Goal: Information Seeking & Learning: Learn about a topic

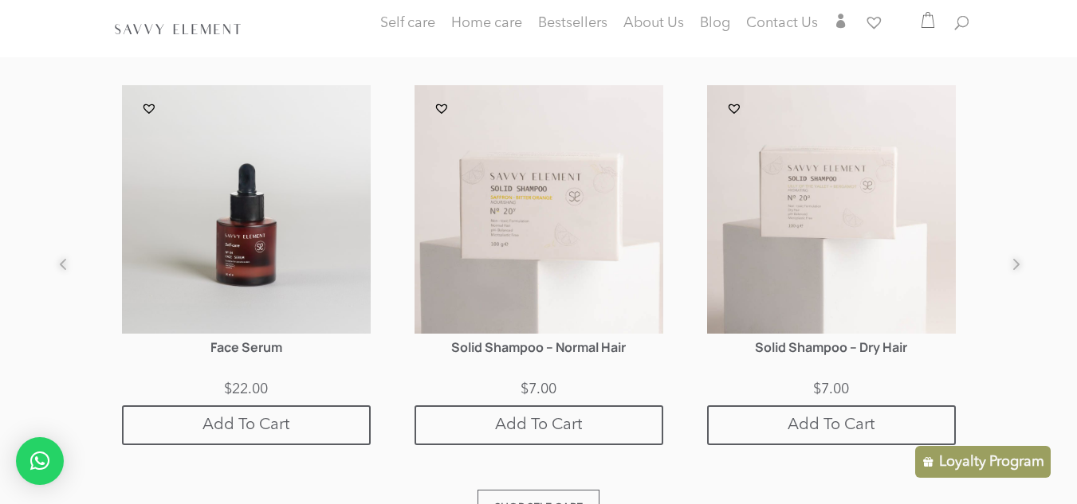
scroll to position [1069, 0]
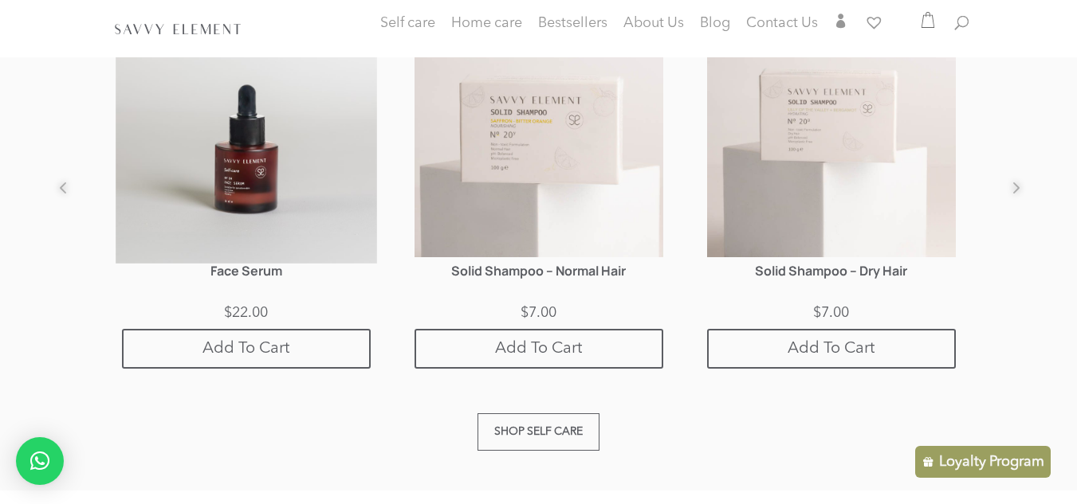
click at [213, 174] on img at bounding box center [246, 132] width 261 height 261
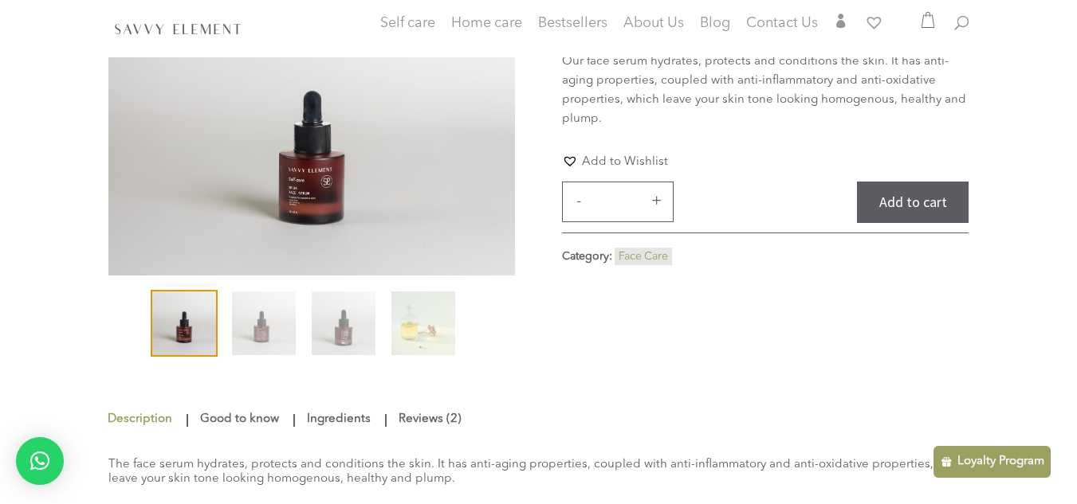
scroll to position [303, 0]
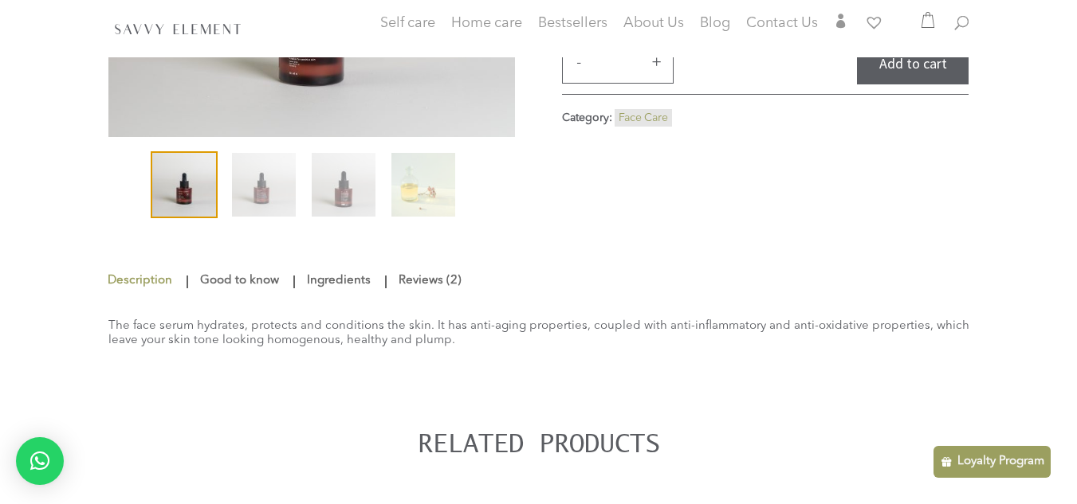
click at [265, 285] on link "Good to know" at bounding box center [239, 281] width 87 height 29
click at [317, 288] on link "Ingredients" at bounding box center [339, 281] width 72 height 29
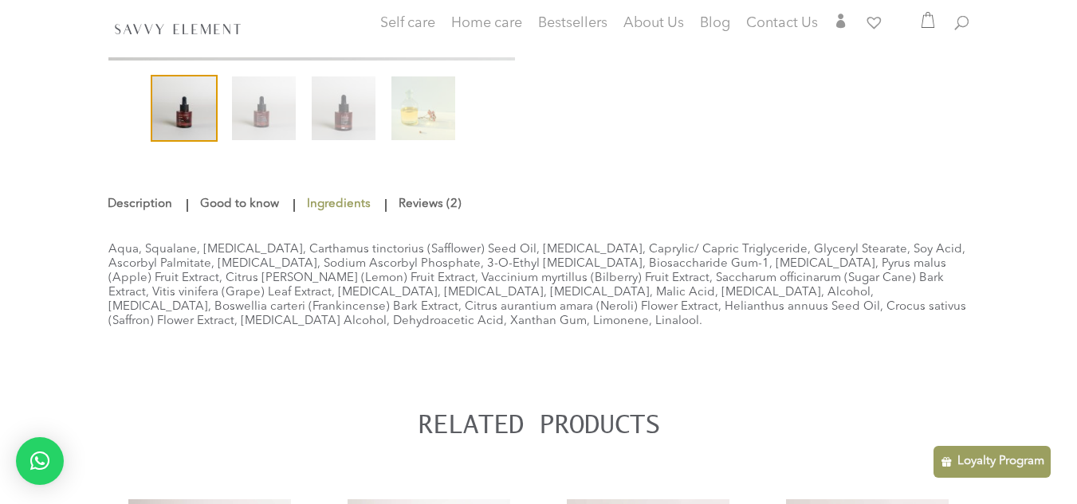
scroll to position [401, 0]
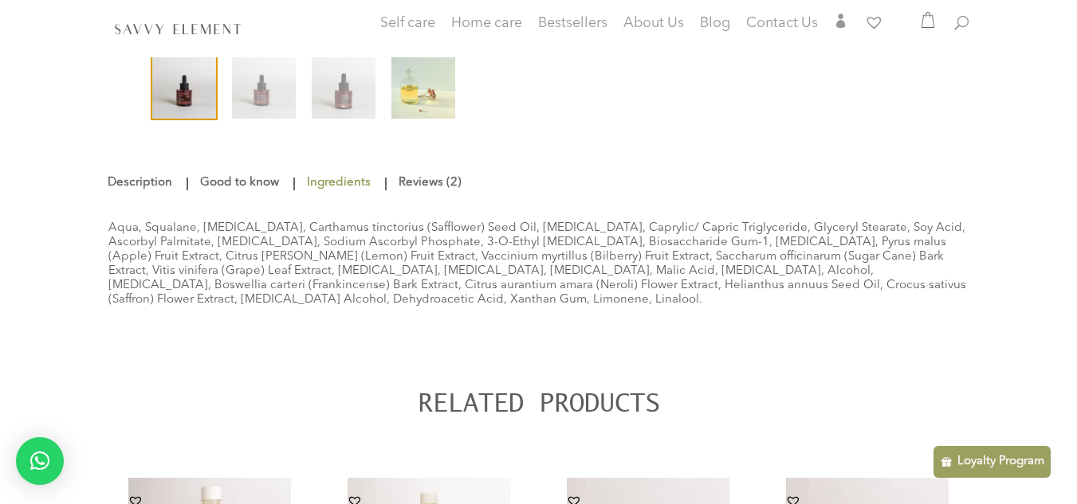
click at [449, 67] on img at bounding box center [423, 87] width 64 height 64
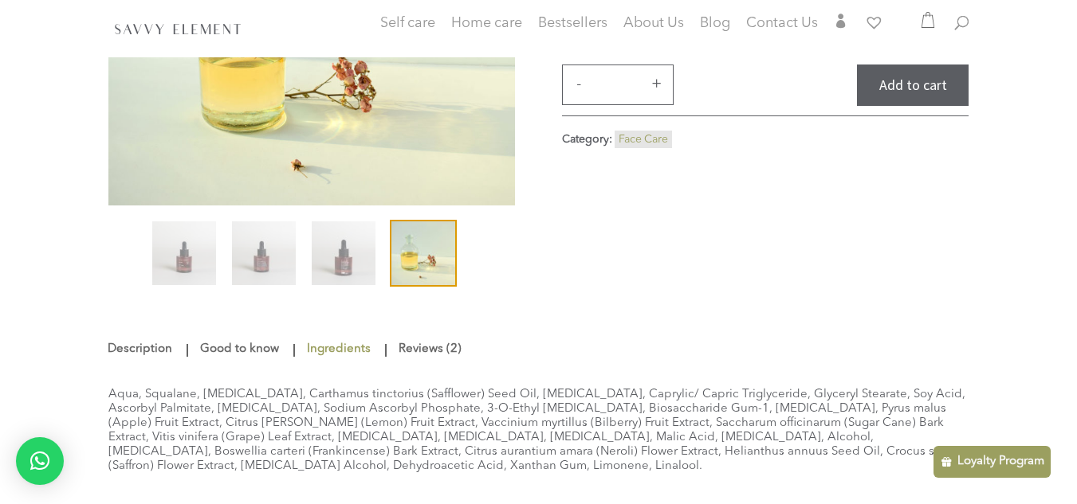
scroll to position [273, 0]
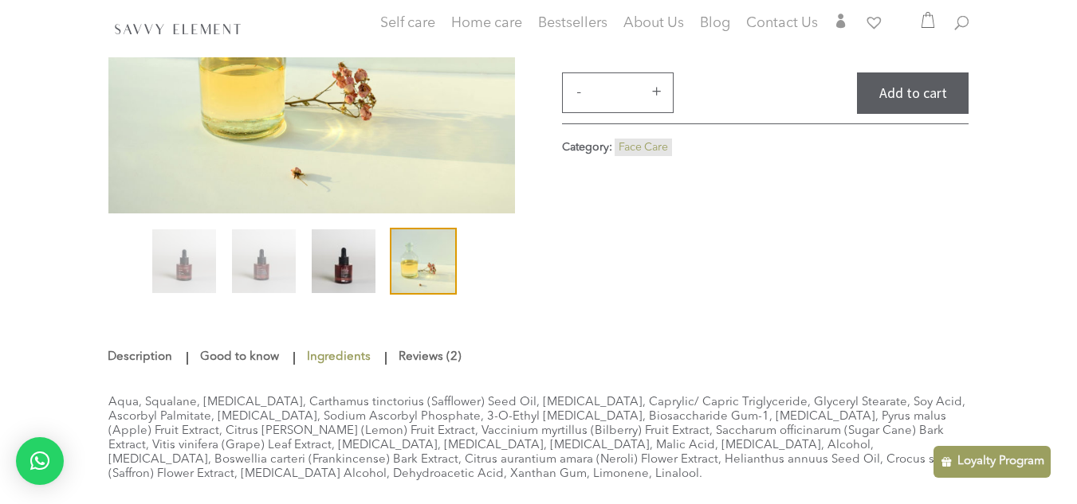
click at [336, 260] on img at bounding box center [344, 262] width 64 height 64
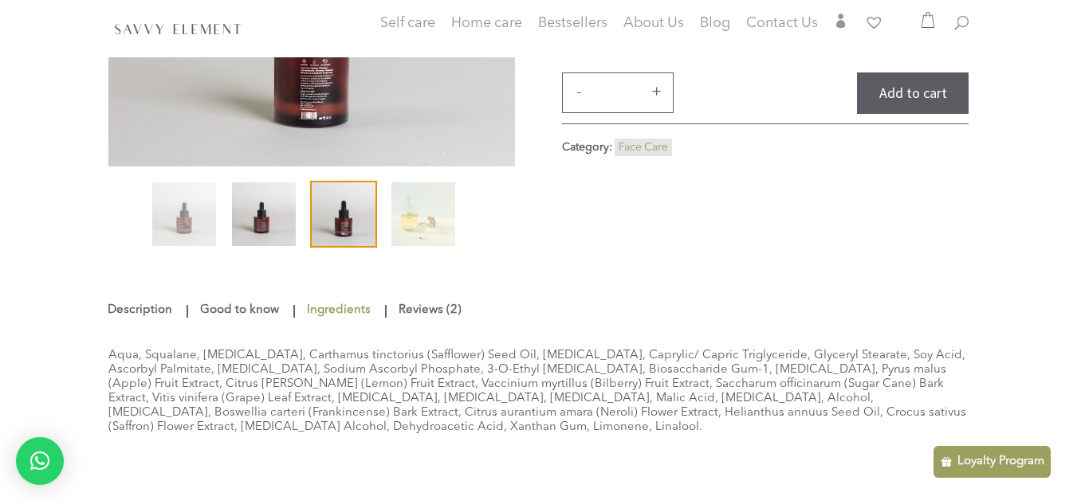
click at [286, 213] on img at bounding box center [264, 214] width 64 height 64
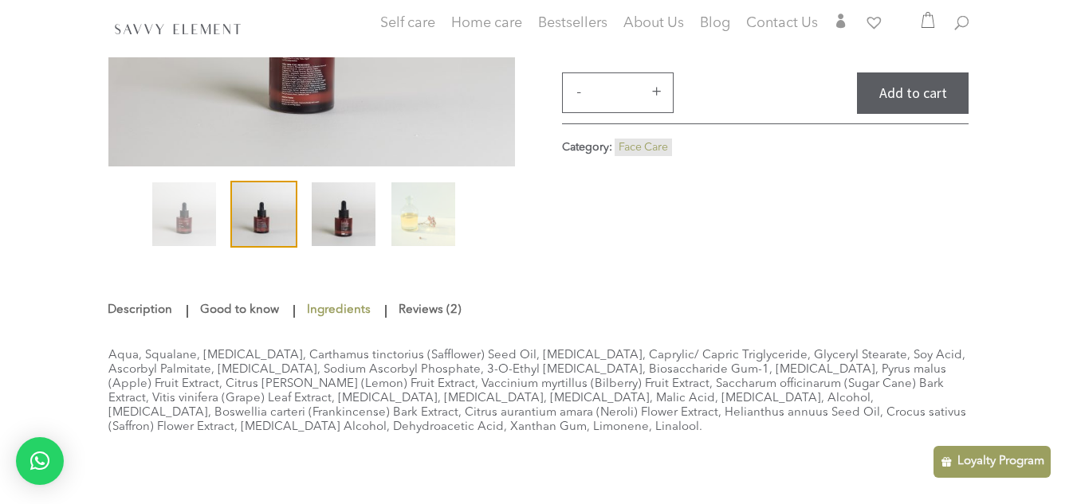
click at [347, 208] on img at bounding box center [344, 214] width 64 height 64
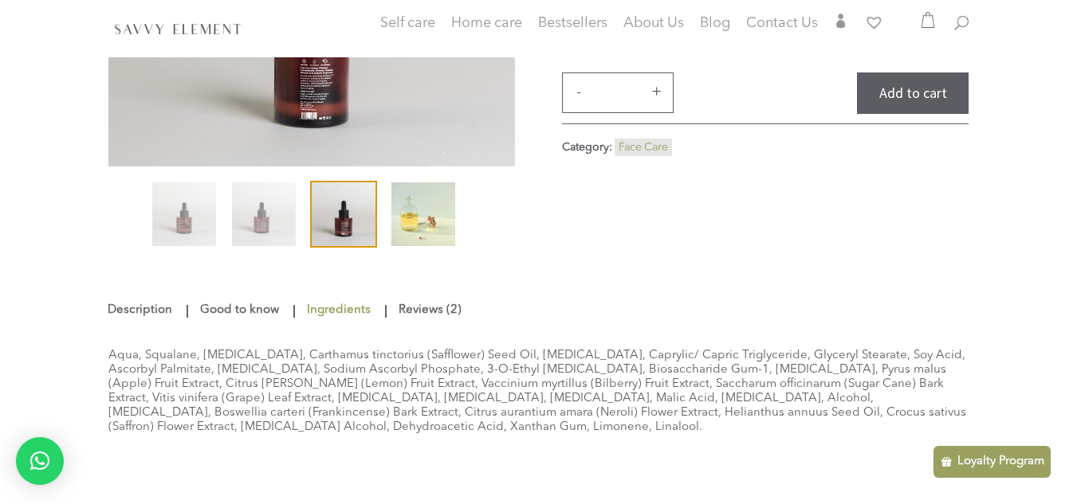
click at [418, 190] on img at bounding box center [423, 214] width 64 height 64
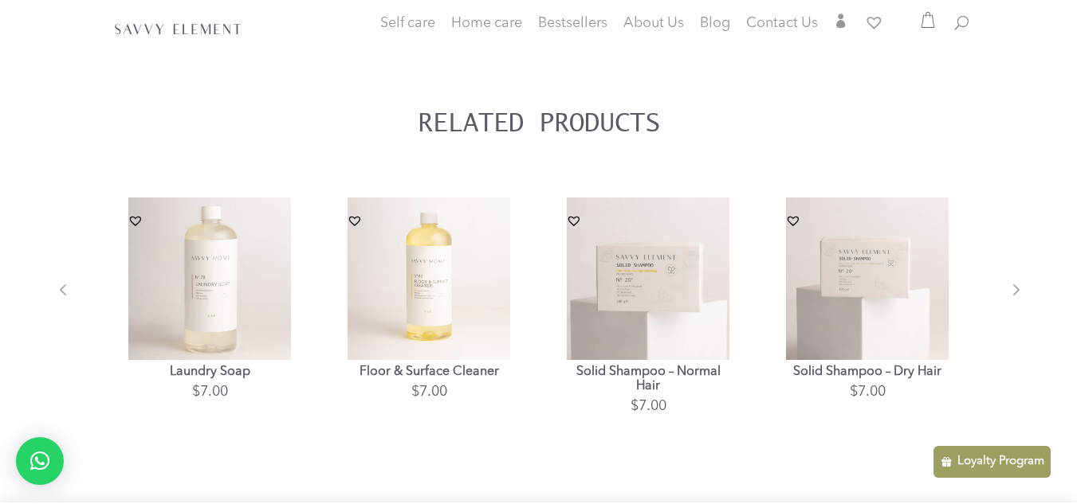
scroll to position [551, 0]
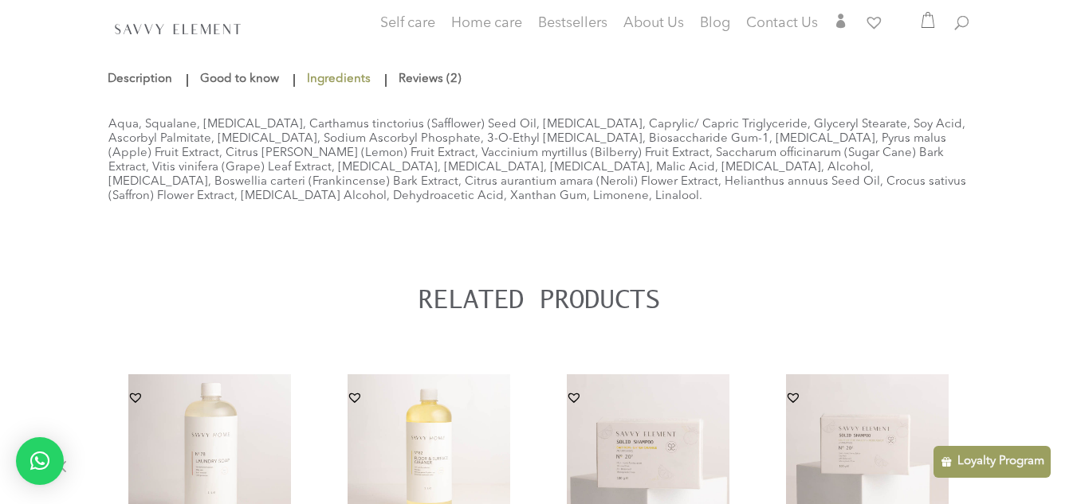
click at [412, 73] on link "Reviews (2)" at bounding box center [429, 79] width 71 height 29
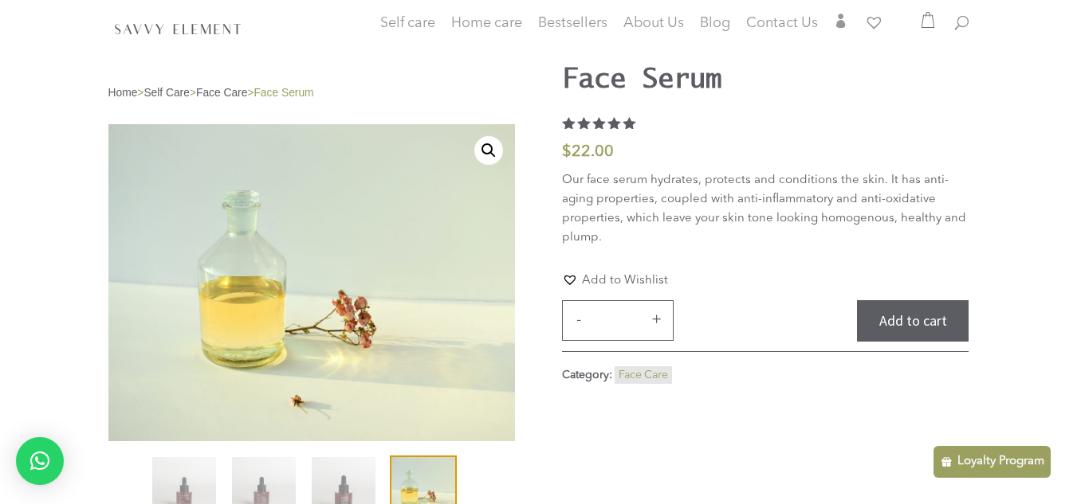
scroll to position [0, 0]
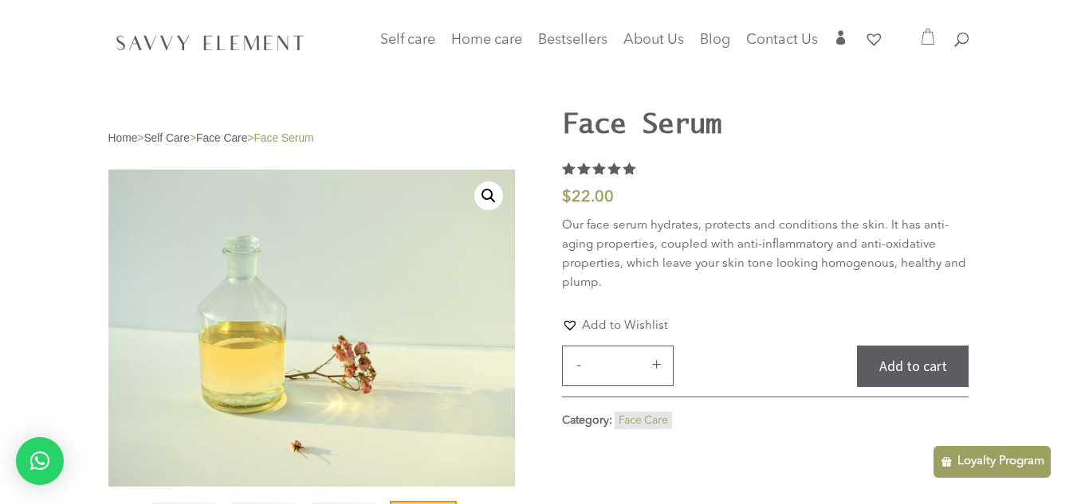
click at [244, 134] on link "Face Care" at bounding box center [221, 138] width 51 height 12
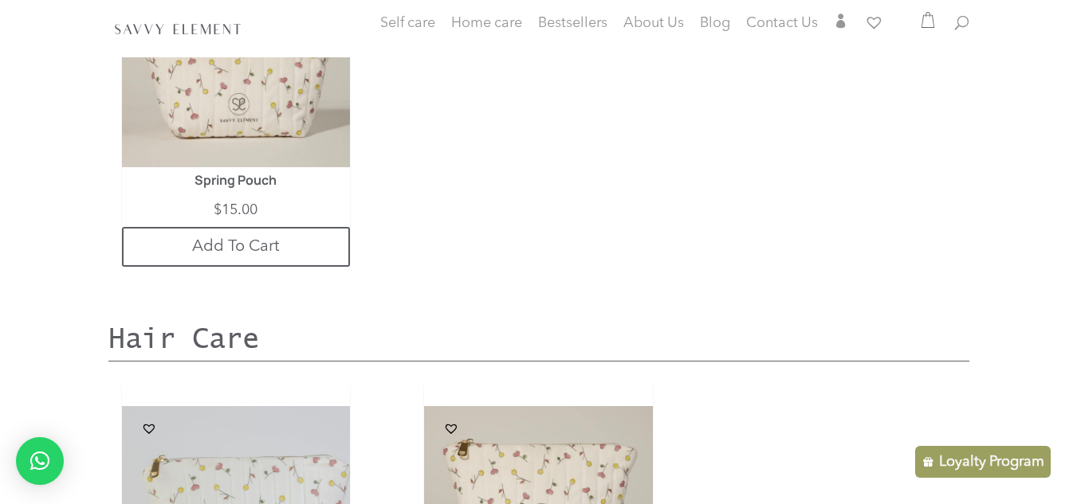
scroll to position [1527, 0]
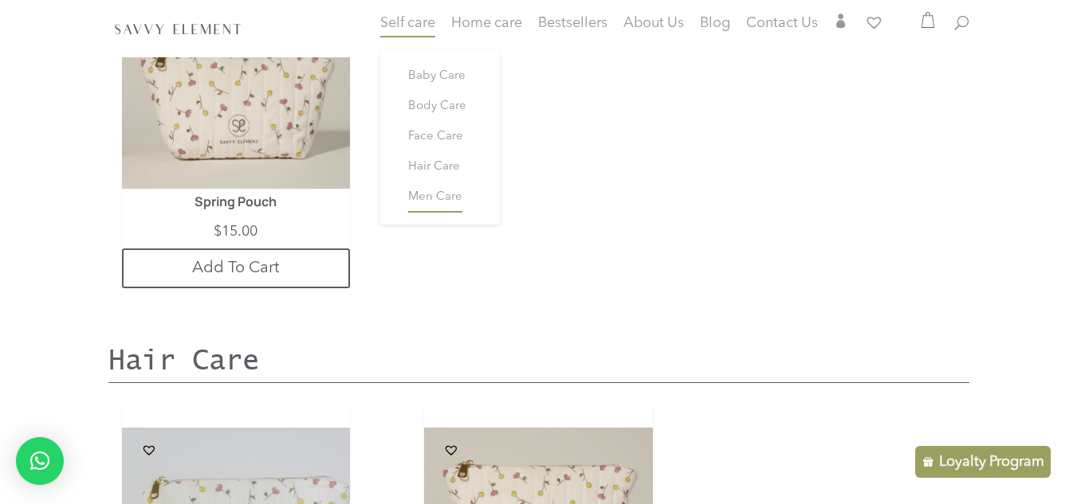
click at [418, 191] on span "Men Care" at bounding box center [435, 197] width 54 height 12
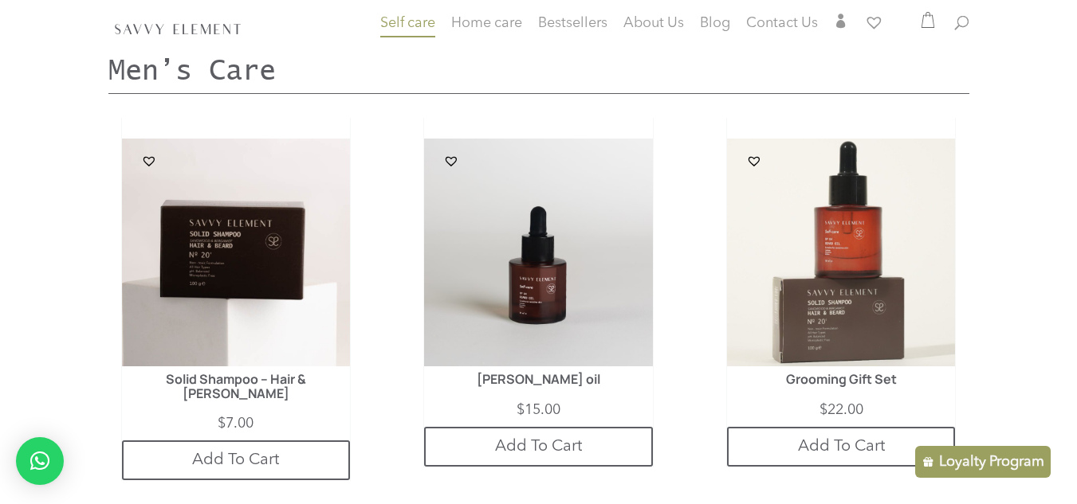
scroll to position [4168, 0]
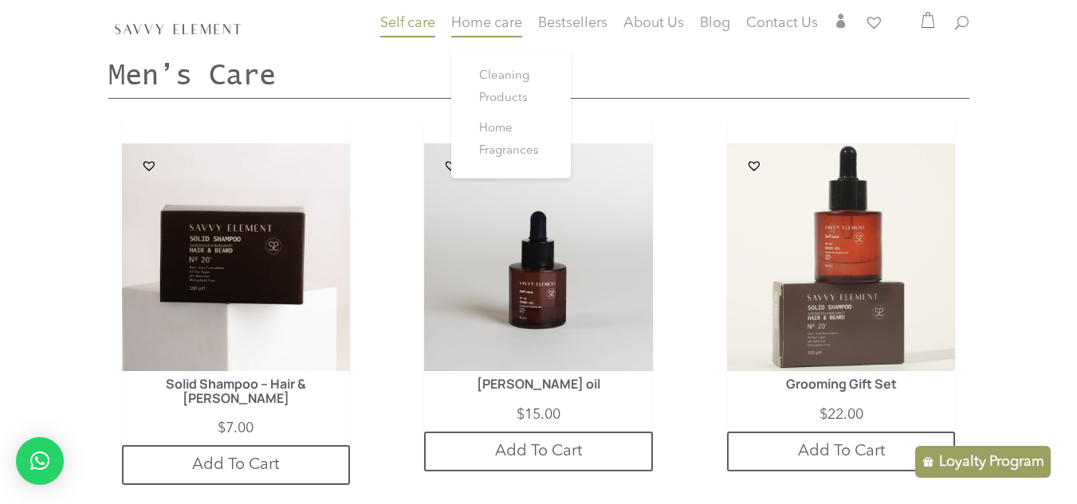
click at [475, 27] on span "Home care" at bounding box center [486, 23] width 71 height 14
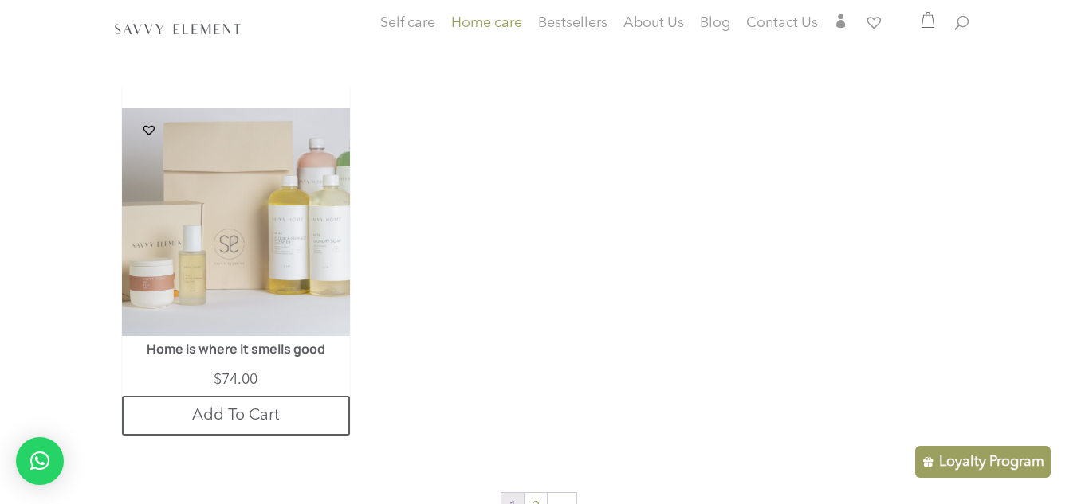
scroll to position [2409, 0]
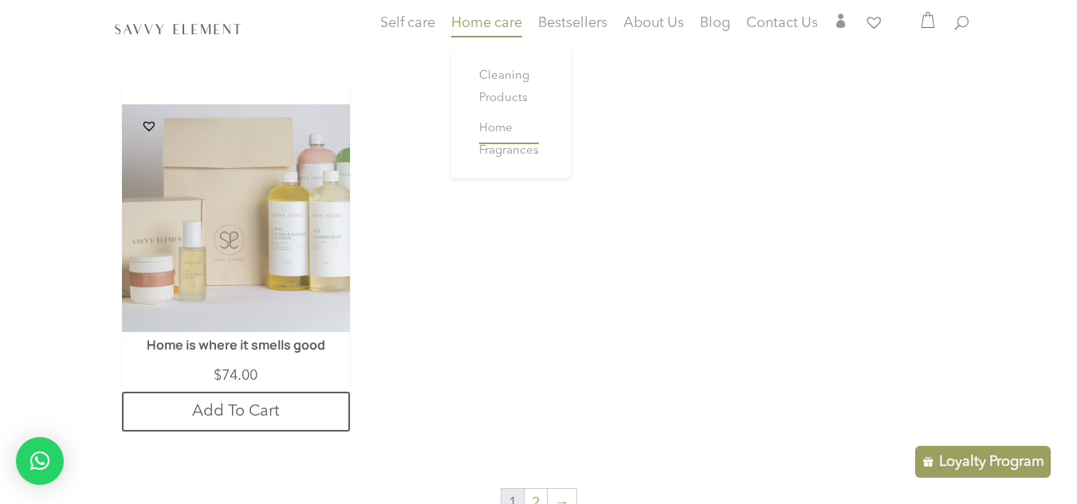
click at [497, 147] on span "Home Fragrances" at bounding box center [509, 140] width 60 height 34
